Goal: Transaction & Acquisition: Purchase product/service

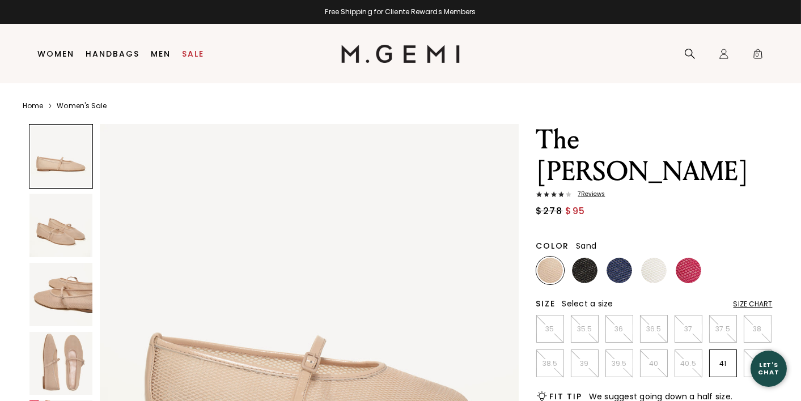
click at [585, 258] on img at bounding box center [585, 271] width 26 height 26
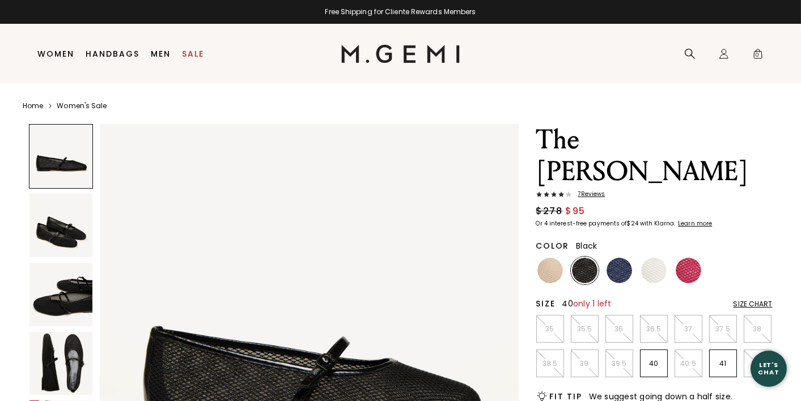
click at [657, 359] on p "40" at bounding box center [653, 363] width 27 height 9
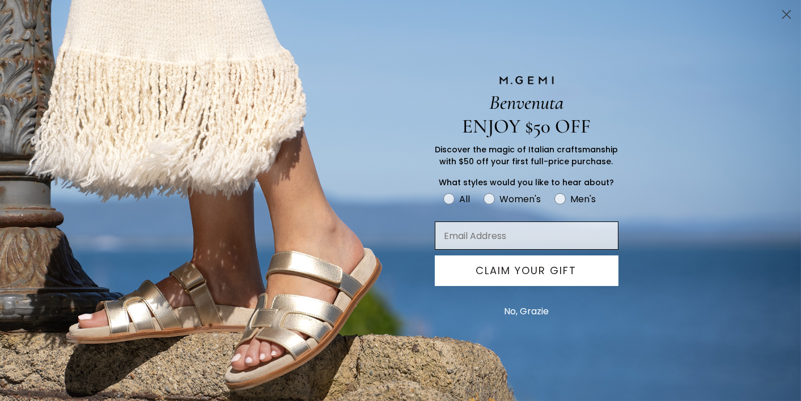
click at [535, 243] on input "Email Address" at bounding box center [527, 236] width 184 height 28
click at [524, 240] on input "Email Address" at bounding box center [527, 236] width 184 height 28
type input "[EMAIL_ADDRESS][DOMAIN_NAME]"
click at [550, 277] on button "CLAIM YOUR GIFT" at bounding box center [527, 271] width 184 height 31
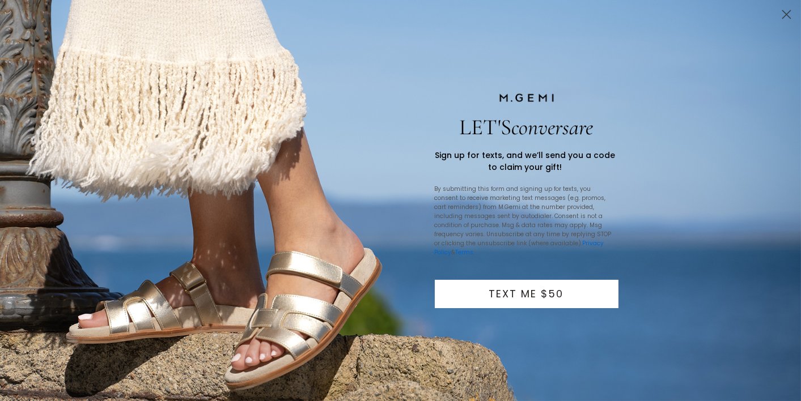
click at [572, 292] on button "TEXT ME $50" at bounding box center [527, 294] width 184 height 28
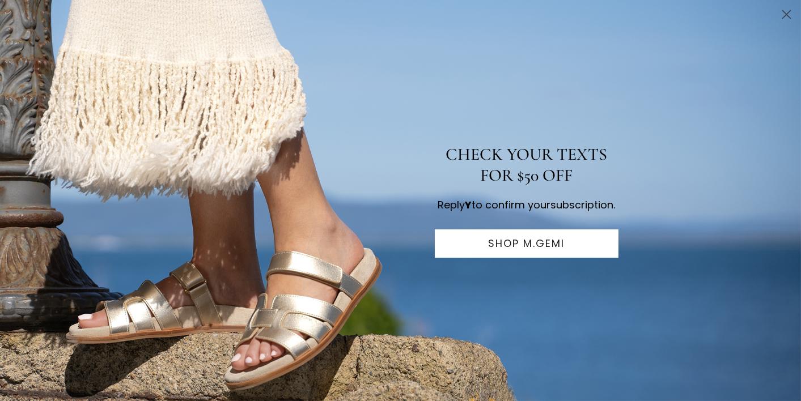
click at [543, 252] on button "SHOP M.GEMI" at bounding box center [527, 244] width 184 height 28
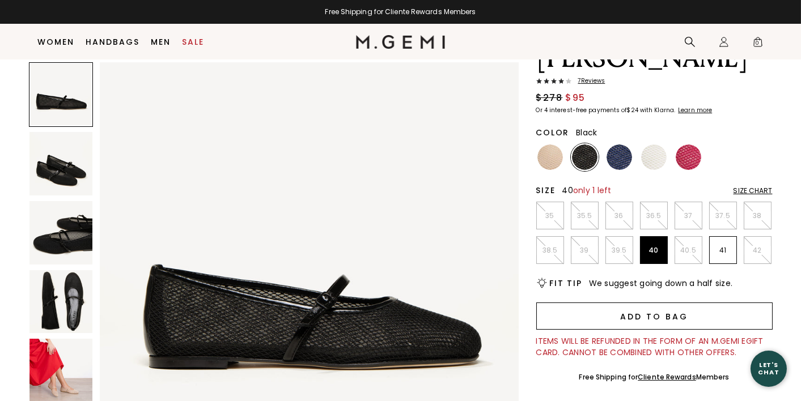
click at [666, 303] on button "Add to Bag" at bounding box center [654, 316] width 236 height 27
